Goal: Information Seeking & Learning: Find specific page/section

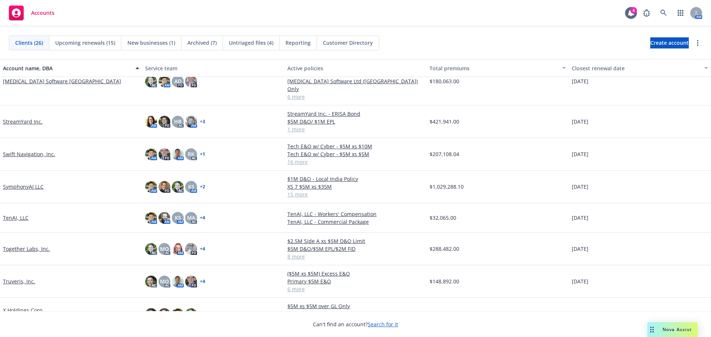
scroll to position [560, 0]
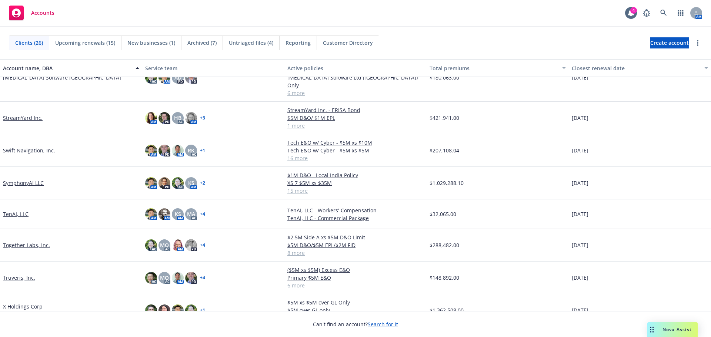
click at [23, 274] on link "Truveris, Inc." at bounding box center [19, 278] width 32 height 8
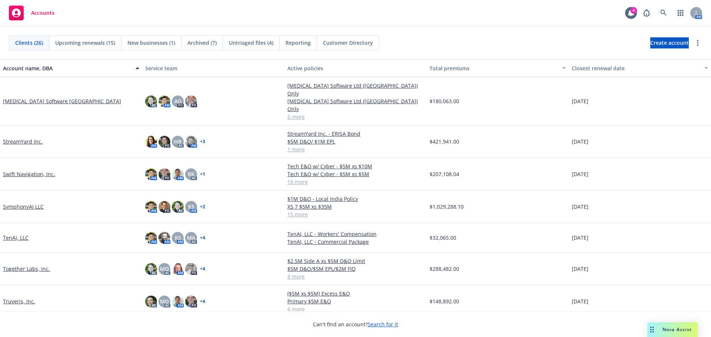
scroll to position [560, 0]
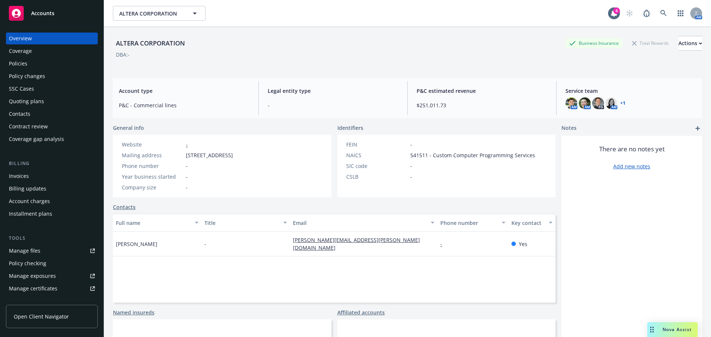
click at [30, 67] on div "Policies" at bounding box center [52, 64] width 86 height 12
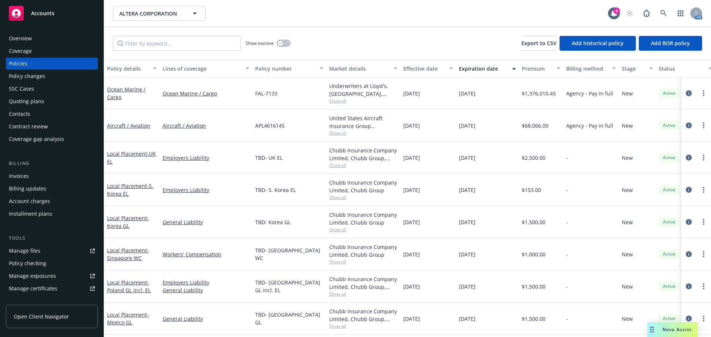
click at [28, 101] on div "Quoting plans" at bounding box center [26, 102] width 35 height 12
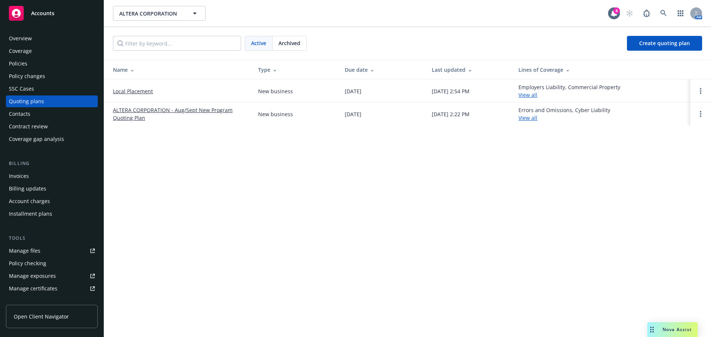
click at [144, 113] on link "ALTERA CORPORATION - Aug/Sept New Program Quoting Plan" at bounding box center [179, 114] width 133 height 16
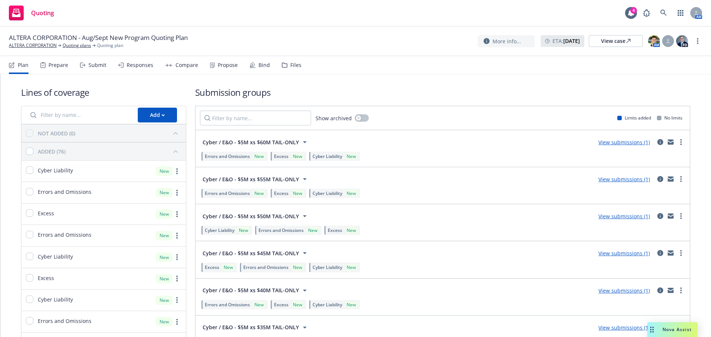
click at [290, 68] on div "Files" at bounding box center [295, 65] width 11 height 6
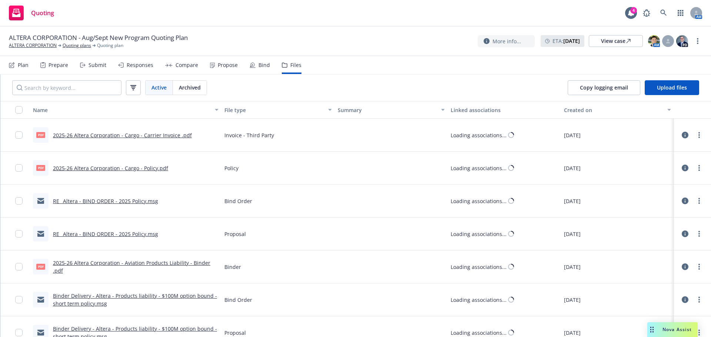
click at [91, 64] on div "Submit" at bounding box center [98, 65] width 18 height 6
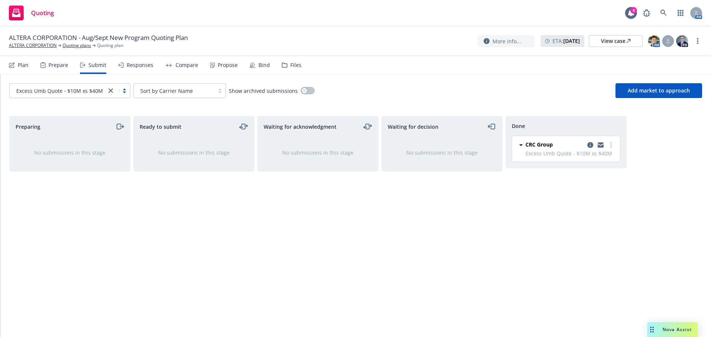
click at [109, 91] on icon "close" at bounding box center [111, 91] width 4 height 4
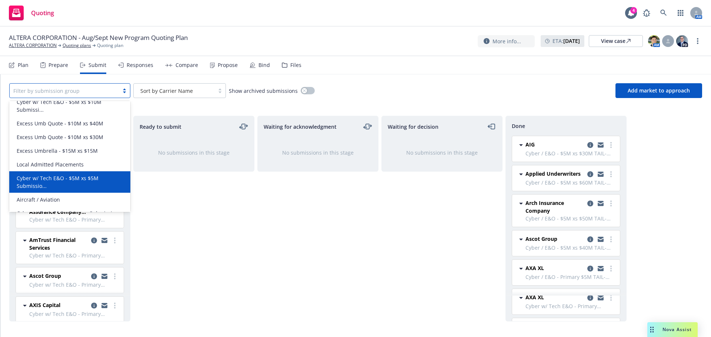
scroll to position [259, 0]
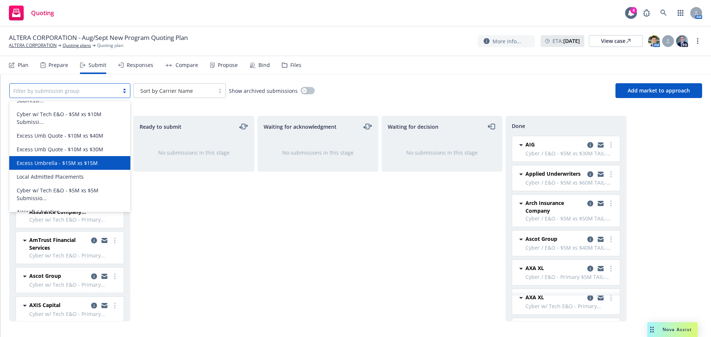
click at [100, 160] on div "Excess Umbrella - $15M xs $15M" at bounding box center [70, 163] width 112 height 8
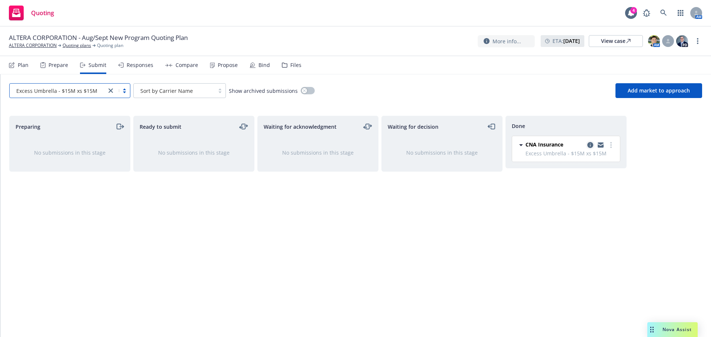
click at [591, 147] on icon "copy logging email" at bounding box center [590, 145] width 6 height 6
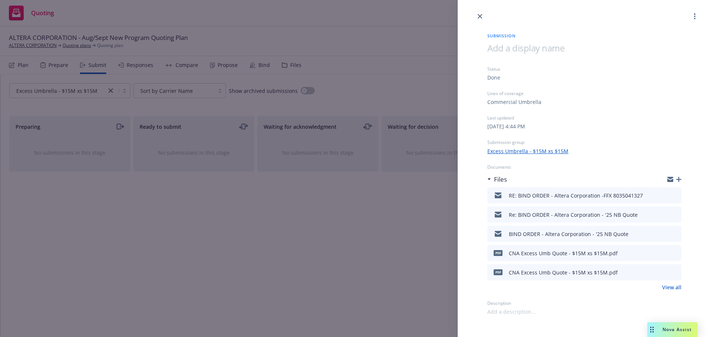
click at [677, 197] on icon "preview file" at bounding box center [674, 195] width 7 height 5
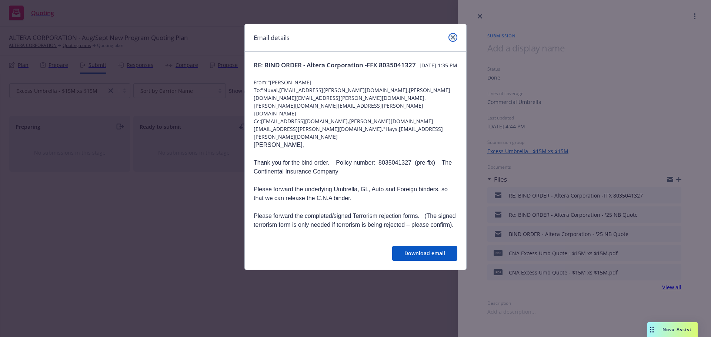
click at [454, 34] on link "close" at bounding box center [453, 37] width 9 height 9
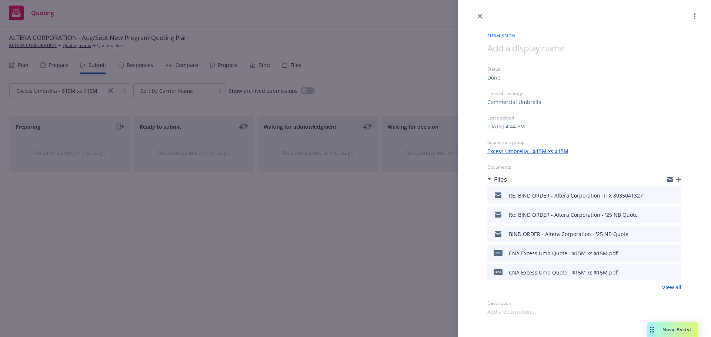
click at [680, 178] on icon "button" at bounding box center [678, 179] width 5 height 5
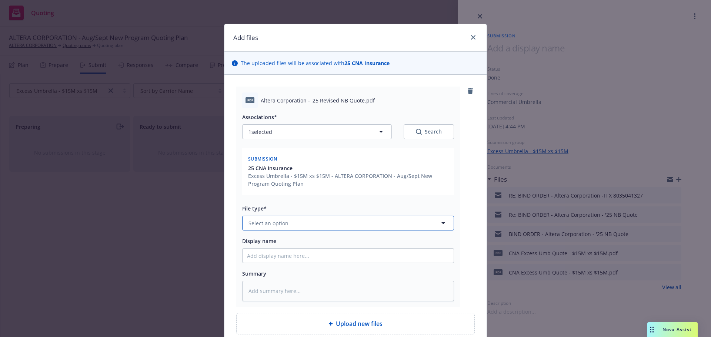
click at [281, 224] on span "Select an option" at bounding box center [269, 224] width 40 height 8
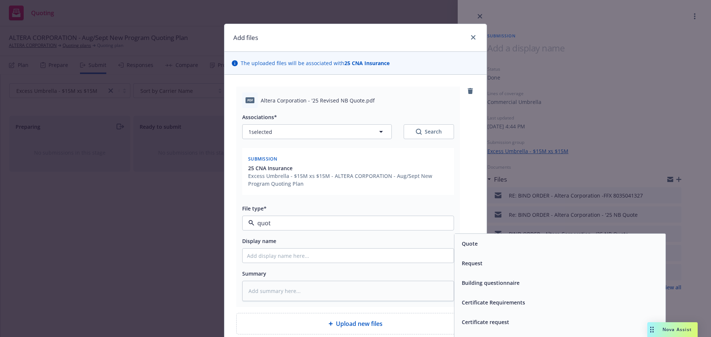
type input "quote"
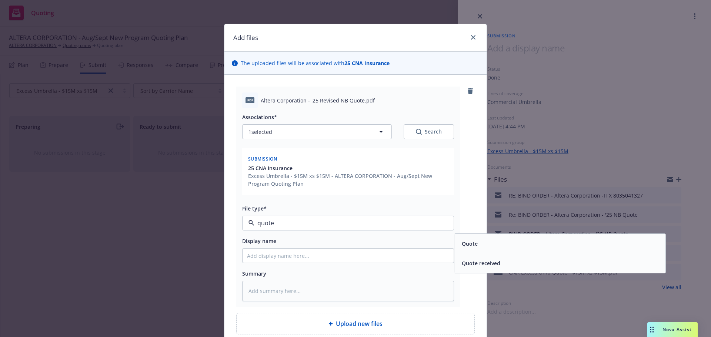
click at [483, 245] on div "Quote" at bounding box center [560, 244] width 202 height 11
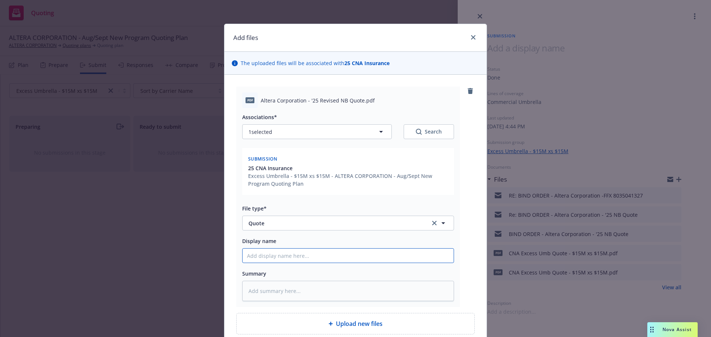
click at [357, 253] on input "Display name" at bounding box center [348, 256] width 211 height 14
type textarea "x"
type input "C"
type textarea "x"
type input "CNA"
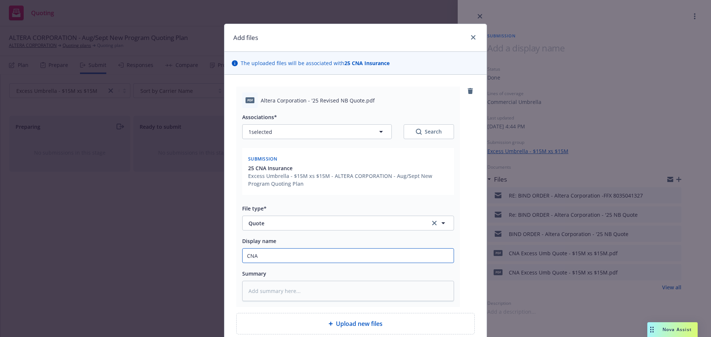
type textarea "x"
type input "CNA"
type textarea "x"
type input "CNA E"
type textarea "x"
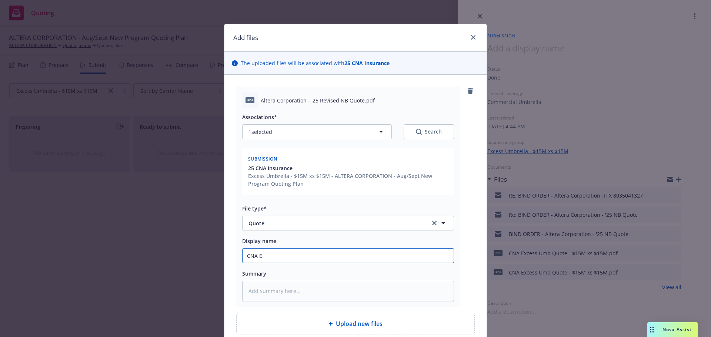
type input "CNA Ex"
type textarea "x"
type input "CNA Exc"
type textarea "x"
type input "CNA Exce"
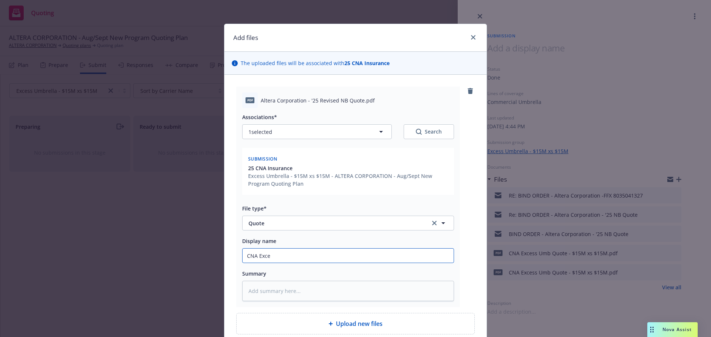
type textarea "x"
type input "CNA Exces"
type textarea "x"
type input "CNA Excess"
type textarea "x"
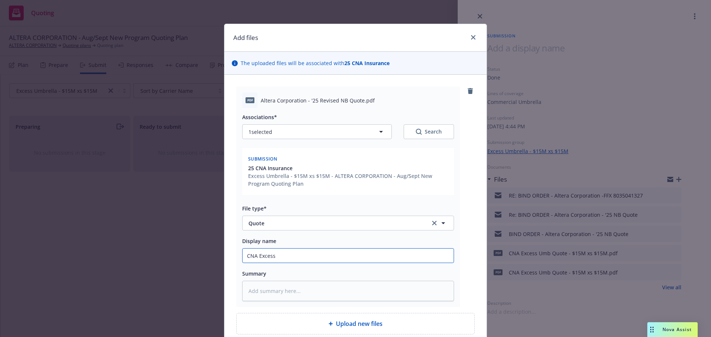
type input "CNA Excess"
type textarea "x"
type input "CNA Excess U"
type textarea "x"
type input "CNA Excess Umb"
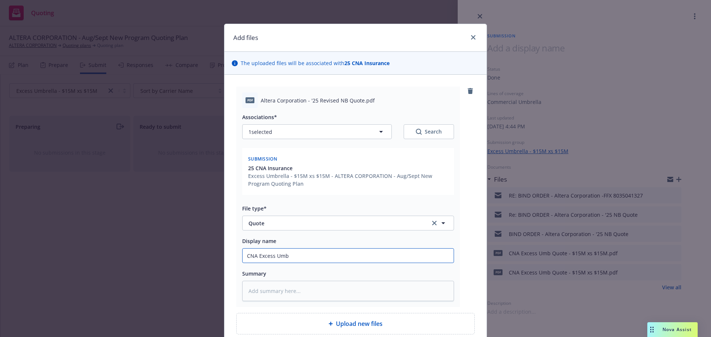
type textarea "x"
type input "CNA Excess Umb"
type textarea "x"
type input "CNA Excess Umb 2"
type textarea "x"
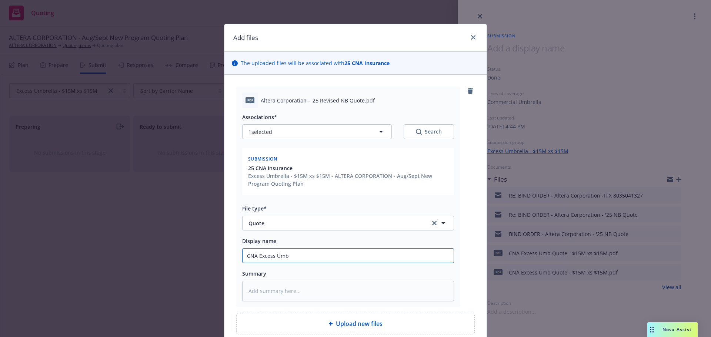
type input "CNA Excess Umb 1"
type textarea "x"
type input "CNA Excess Umb 15"
type textarea "x"
type input "CNA Excess Umb 15"
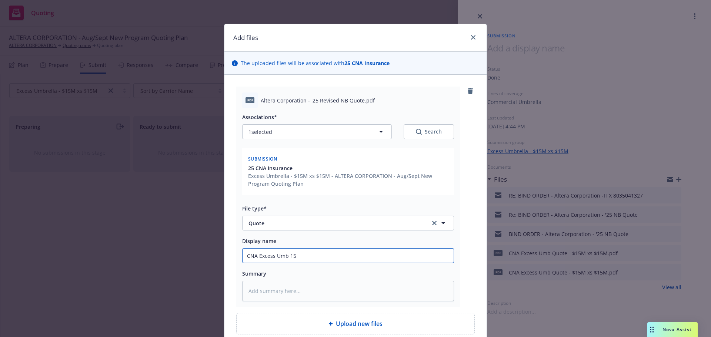
type textarea "x"
type input "CNA Excess Umb 15 x"
type textarea "x"
type input "CNA Excess Umb 15 xs"
type textarea "x"
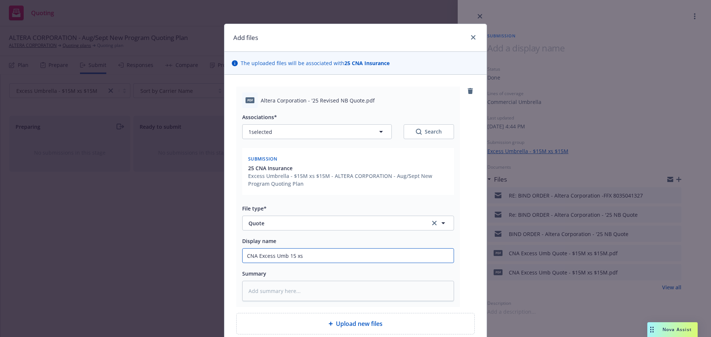
type input "CNA Excess Umb 15 xs"
type textarea "x"
type input "CNA Excess Umb 15 xs 1"
type textarea "x"
type input "CNA Excess Umb 15 xs 15"
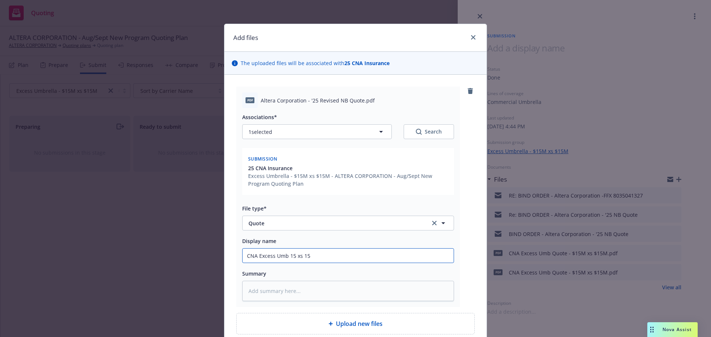
type textarea "x"
type input "CNA Excess Umb 15 xs 15"
type textarea "x"
type input "CNA Excess Umb 15 xs 15 Qu"
type textarea "x"
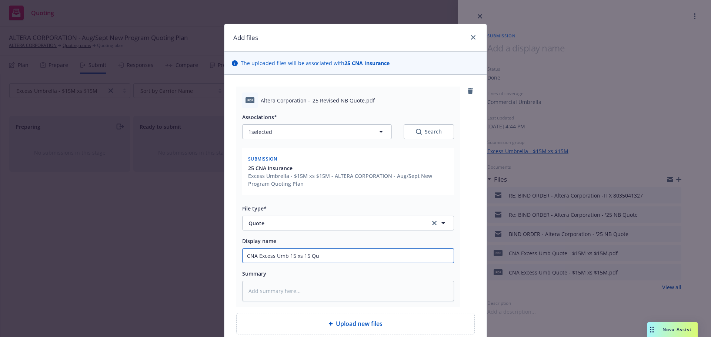
type input "CNA Excess Umb 15 xs 15 Quo"
type textarea "x"
type input "CNA Excess Umb 15 xs 15 Quot"
type textarea "x"
type input "CNA Excess Umb 15 xs 15 Quote"
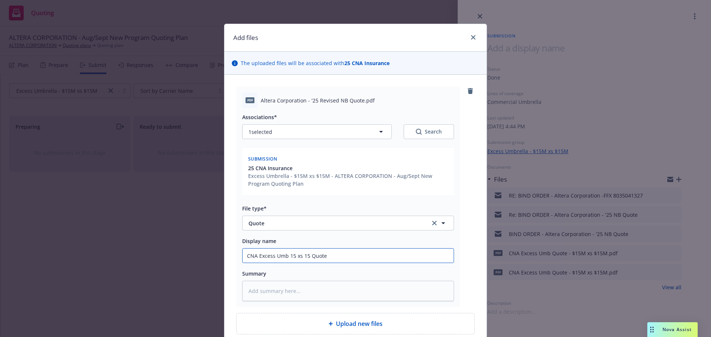
type textarea "x"
type input "CNA Excess Umb 15 xs 15 Quote"
type textarea "x"
type input "CNA Excess Umb 15 xs 15 Quote V"
type textarea "x"
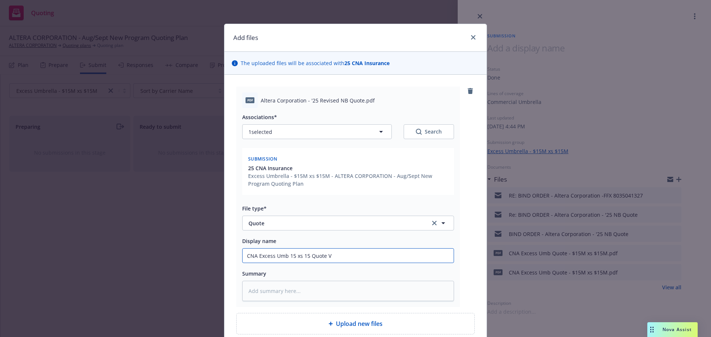
type input "CNA Excess Umb 15 xs 15 Quote V2"
type textarea "x"
type input "CNA Excess Umb 15 xs 15 Quote V2"
type textarea "x"
type input "CNA Excess Umb 15 xs 15 Quote V2 -"
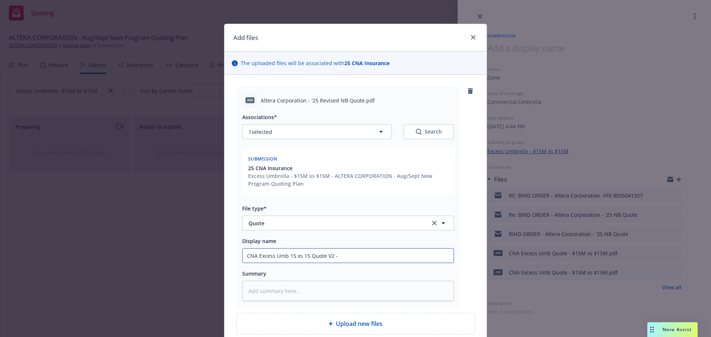
type textarea "x"
type input "CNA Excess Umb 15 xs 15 Quote V2 -"
type textarea "x"
type input "CNA Excess Umb 15 xs 15 Quote V2 - u"
type textarea "x"
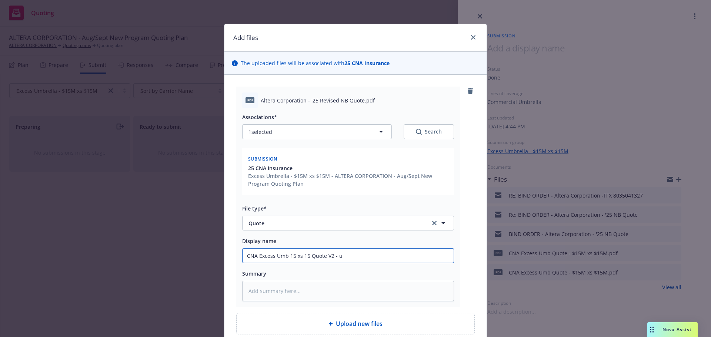
type input "CNA Excess Umb 15 xs 15 Quote V2 - up"
type textarea "x"
type input "CNA Excess Umb 15 xs 15 Quote V2 - upd"
type textarea "x"
type input "CNA Excess Umb 15 xs 15 Quote V2 - upda"
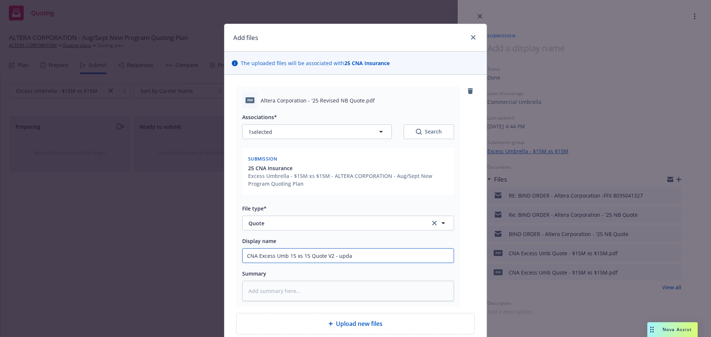
type textarea "x"
type input "CNA Excess Umb 15 xs 15 Quote V2 - update"
type textarea "x"
type input "CNA Excess Umb 15 xs 15 Quote V2 - updated"
type textarea "x"
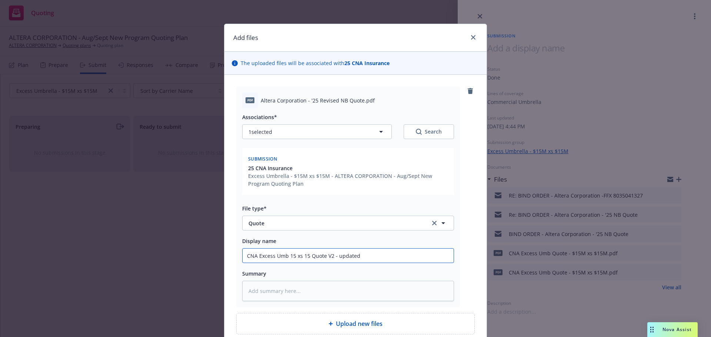
type input "CNA Excess Umb 15 xs 15 Quote V2 - updated"
type textarea "x"
type input "CNA Excess Umb 15 xs 15 Quote V2 - updated p"
type textarea "x"
type input "CNA Excess Umb 15 xs 15 Quote V2 - updated po"
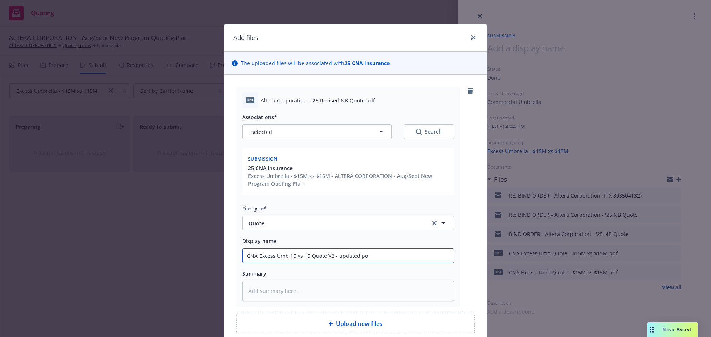
type textarea "x"
type input "CNA Excess Umb 15 xs 15 Quote V2 - updated pol"
type textarea "x"
type input "CNA Excess Umb 15 xs 15 Quote V2 - updated polic"
type textarea "x"
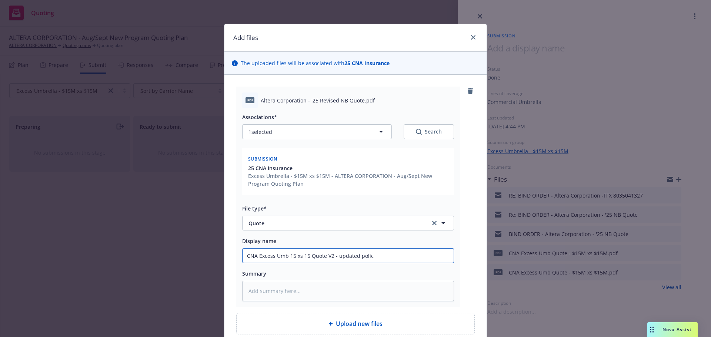
type input "CNA Excess Umb 15 xs 15 Quote V2 - updated policy"
type textarea "x"
type input "CNA Excess Umb 15 xs 15 Quote V2 - updated policy"
type textarea "x"
type input "CNA Excess Umb 15 xs 15 Quote V2 - updated policy te"
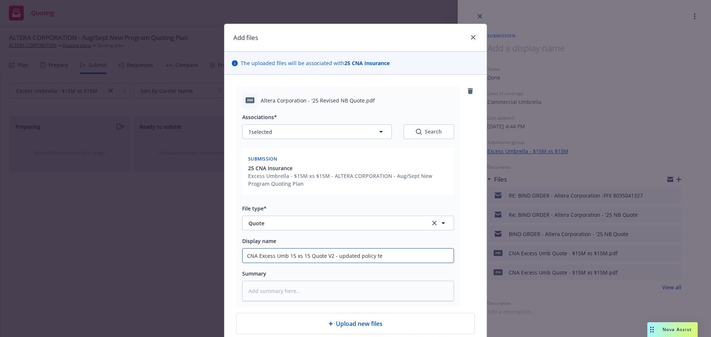
type textarea "x"
type input "CNA Excess Umb 15 xs 15 Quote V2 - updated policy ter"
type textarea "x"
type input "CNA Excess Umb 15 xs 15 Quote V2 - updated policy term"
type textarea "x"
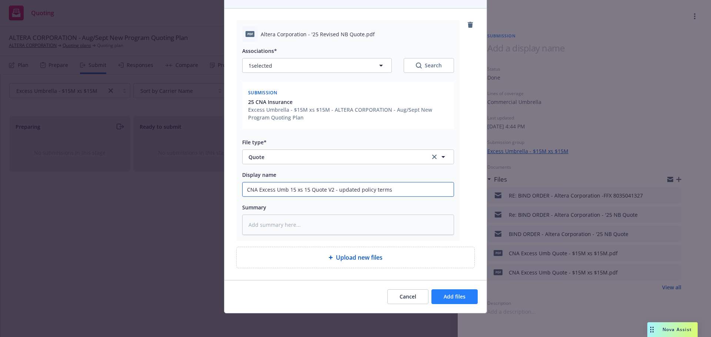
type input "CNA Excess Umb 15 xs 15 Quote V2 - updated policy terms"
click at [439, 294] on button "Add files" at bounding box center [455, 297] width 46 height 15
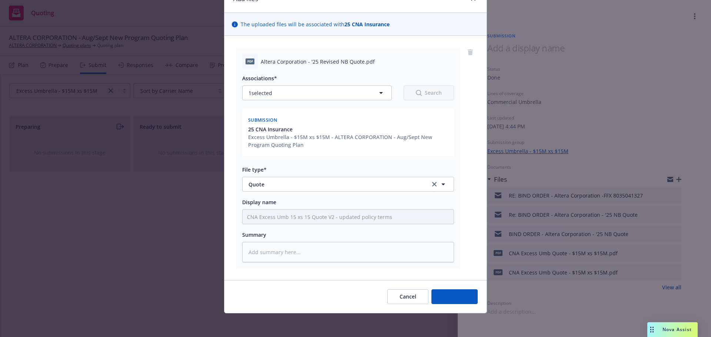
scroll to position [39, 0]
type textarea "x"
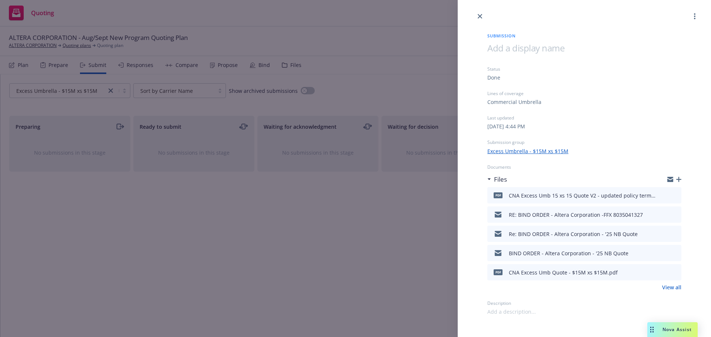
drag, startPoint x: 282, startPoint y: 209, endPoint x: 284, endPoint y: 205, distance: 3.8
click at [282, 208] on div "Submission Status Done Lines of coverage Commercial Umbrella Last updated Tuesd…" at bounding box center [355, 168] width 711 height 337
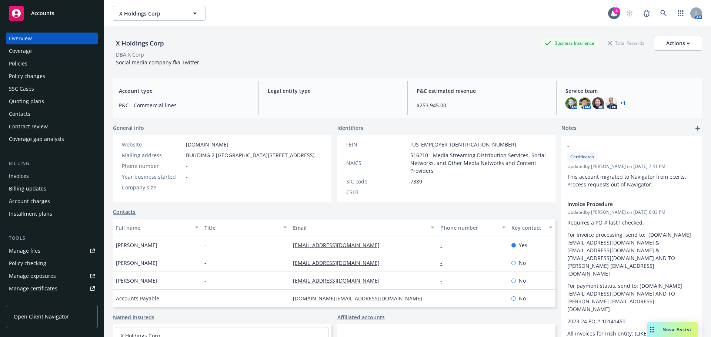
click at [29, 249] on div "Manage files" at bounding box center [24, 251] width 31 height 12
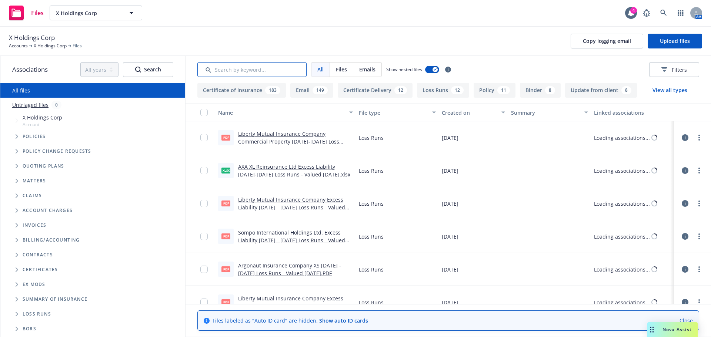
click at [219, 73] on input "Search by keyword..." at bounding box center [251, 69] width 109 height 15
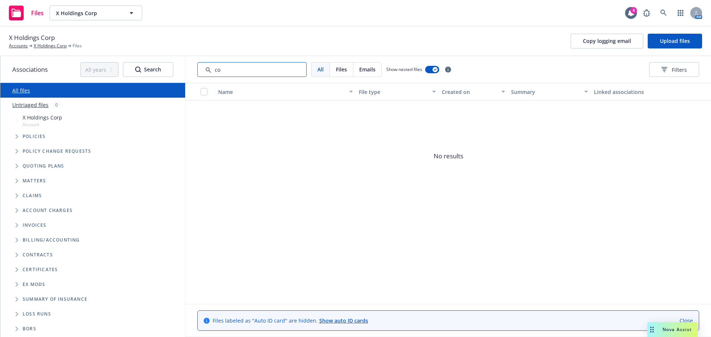
type input "c"
type input "a"
type input "b"
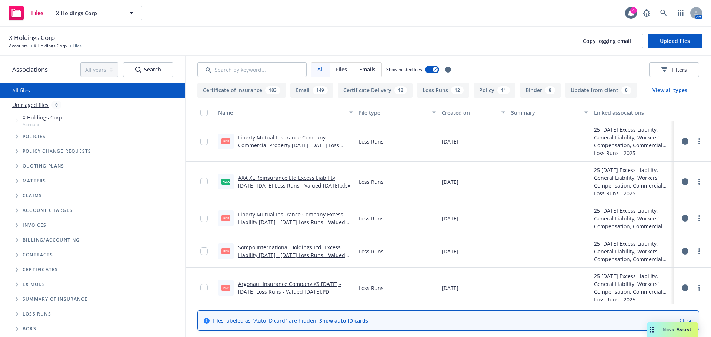
click at [22, 255] on span "Folder Tree Example" at bounding box center [17, 255] width 12 height 12
click at [27, 282] on span "Folder Tree Example" at bounding box center [23, 283] width 12 height 12
click at [34, 267] on span "Vendor Contracts" at bounding box center [55, 268] width 53 height 4
click at [27, 269] on span "Folder Tree Example" at bounding box center [23, 269] width 12 height 12
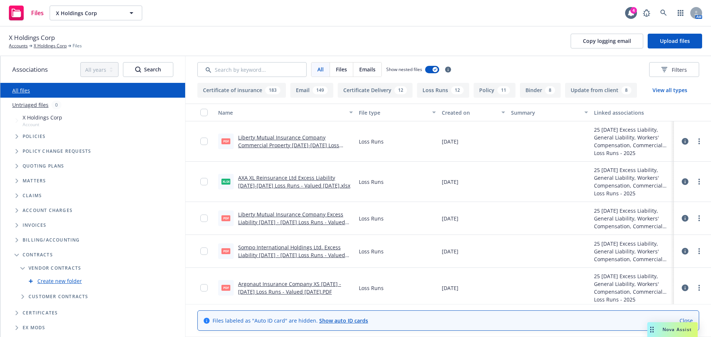
click at [27, 269] on span "Folder Tree Example" at bounding box center [23, 269] width 12 height 12
click at [18, 256] on icon "Folder Tree Example" at bounding box center [16, 255] width 4 height 3
click at [27, 181] on span "Matters" at bounding box center [34, 181] width 23 height 4
click at [18, 181] on icon "Tree Example" at bounding box center [17, 181] width 3 height 4
click at [18, 181] on icon "Tree Example" at bounding box center [16, 181] width 4 height 3
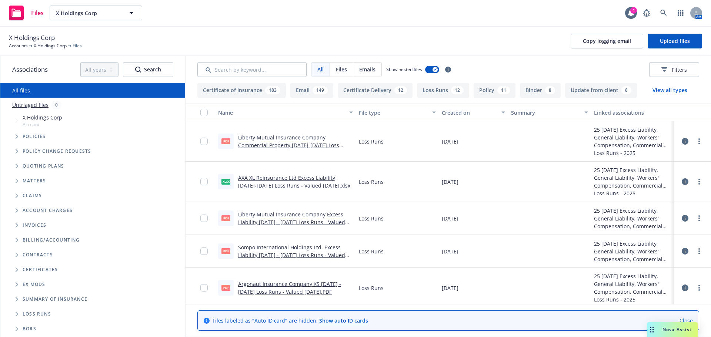
click at [21, 329] on span "Folder Tree Example" at bounding box center [17, 329] width 12 height 12
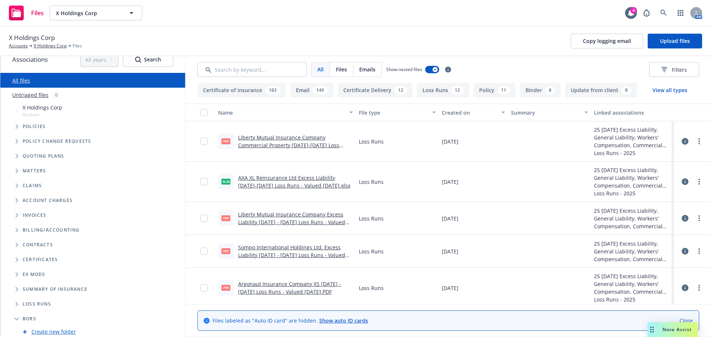
scroll to position [13, 0]
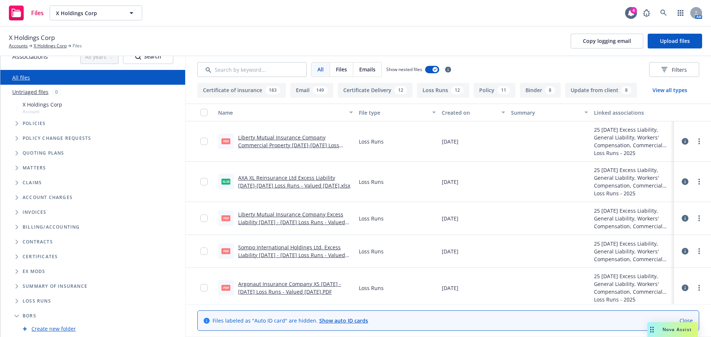
click at [19, 316] on icon "Folder Tree Example" at bounding box center [16, 316] width 4 height 3
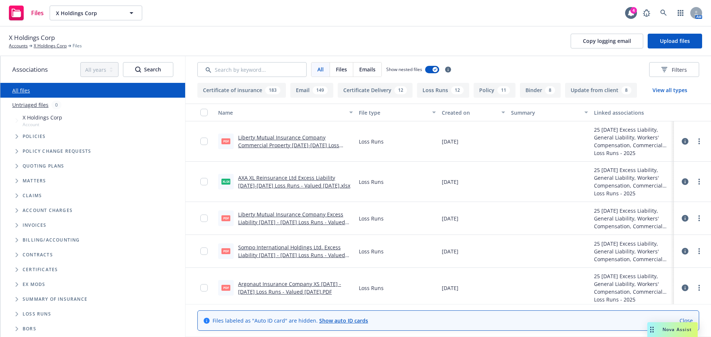
scroll to position [0, 0]
click at [93, 9] on button "X Holdings Corp" at bounding box center [96, 13] width 93 height 15
type input "sonata soft"
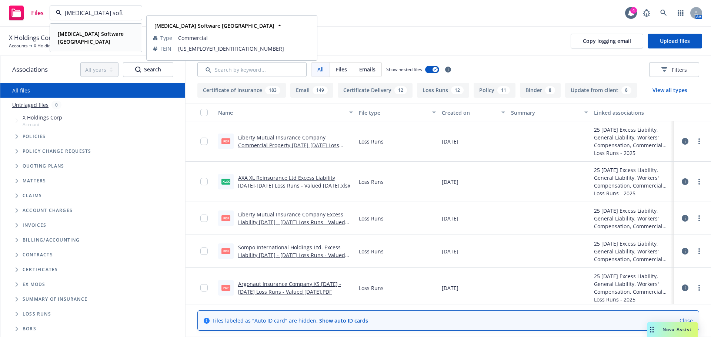
click at [91, 35] on strong "[MEDICAL_DATA] Software [GEOGRAPHIC_DATA]" at bounding box center [91, 37] width 66 height 15
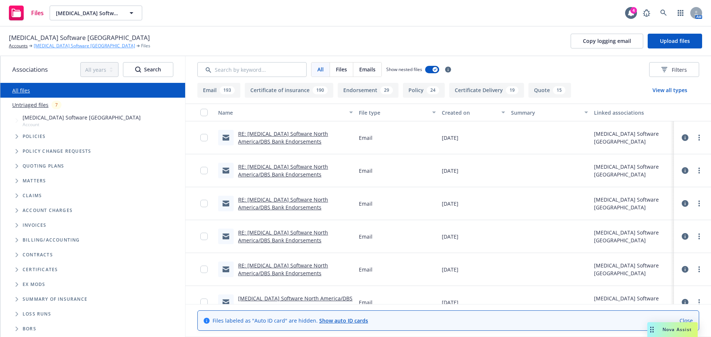
click at [69, 49] on link "[MEDICAL_DATA] Software [GEOGRAPHIC_DATA]" at bounding box center [84, 46] width 101 height 7
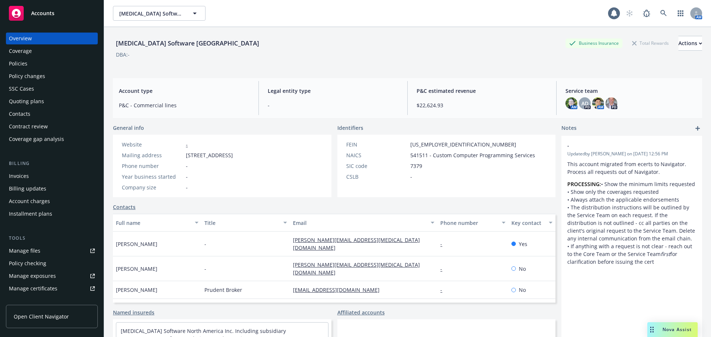
click at [34, 66] on div "Policies" at bounding box center [52, 64] width 86 height 12
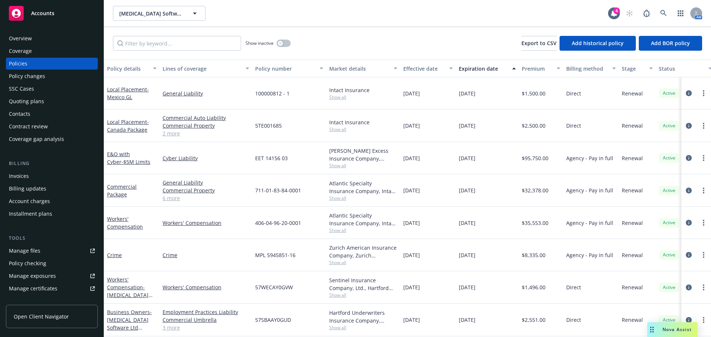
click at [341, 167] on span "Show all" at bounding box center [363, 166] width 68 height 6
click at [120, 156] on link "E&O with Cyber - $5M Limits" at bounding box center [128, 158] width 43 height 15
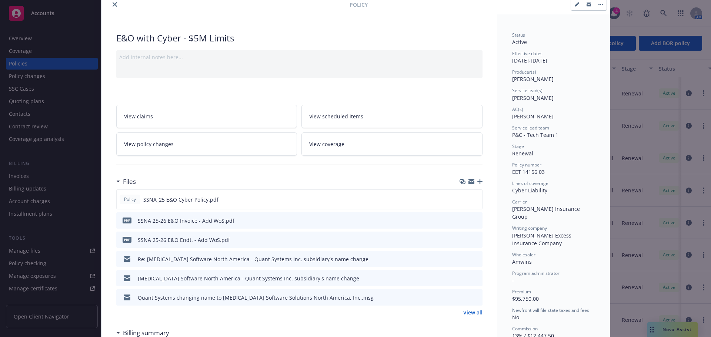
scroll to position [37, 0]
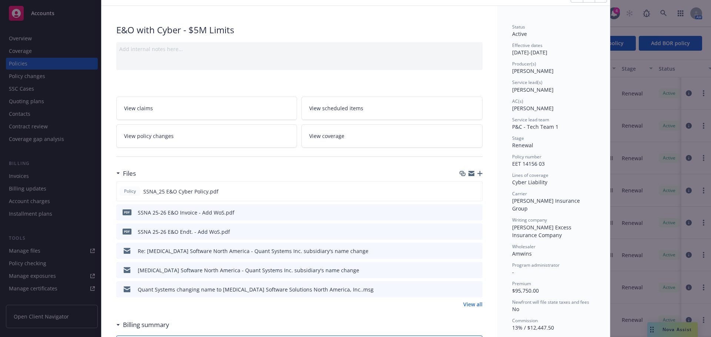
click at [474, 214] on icon "preview file" at bounding box center [475, 212] width 7 height 5
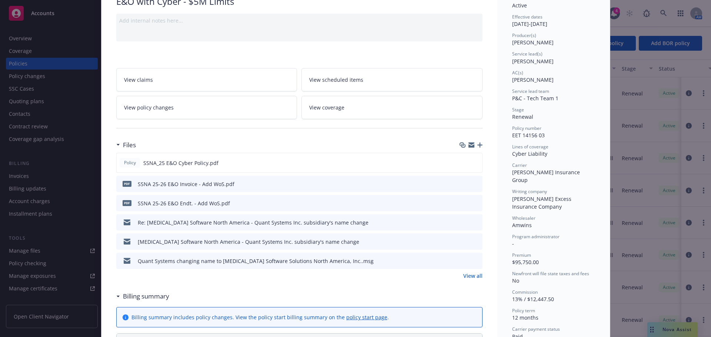
scroll to position [74, 0]
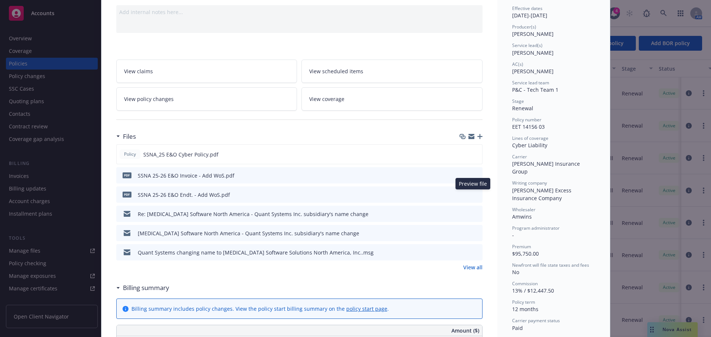
click at [472, 194] on icon "preview file" at bounding box center [475, 194] width 7 height 5
click at [470, 267] on link "View all" at bounding box center [472, 268] width 19 height 8
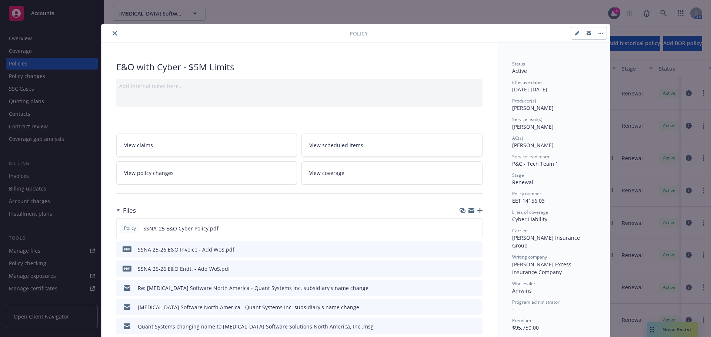
click at [472, 269] on icon "preview file" at bounding box center [475, 268] width 7 height 5
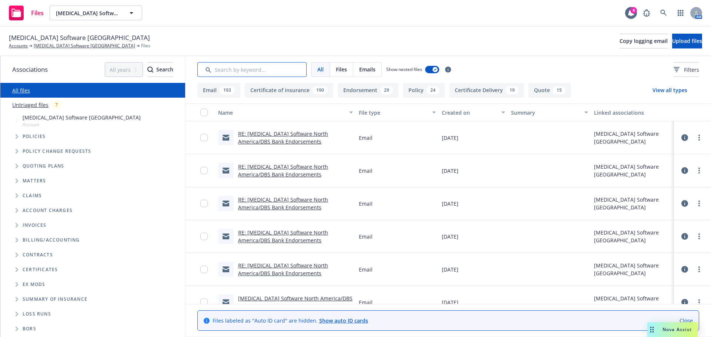
click at [268, 69] on input "Search by keyword..." at bounding box center [251, 69] width 109 height 15
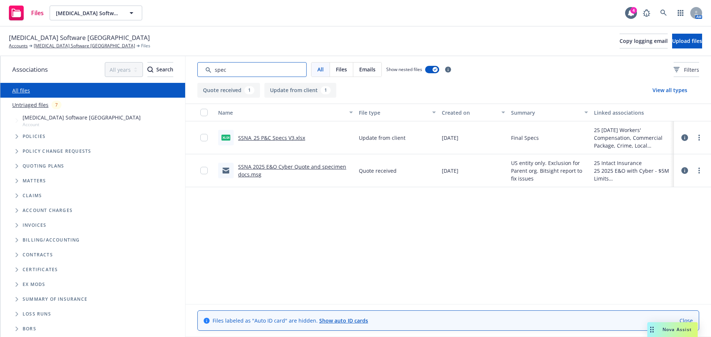
type input "spec"
click at [276, 137] on link "SSNA_25 P&C Specs V3.xlsx" at bounding box center [271, 137] width 67 height 7
